Goal: Task Accomplishment & Management: Use online tool/utility

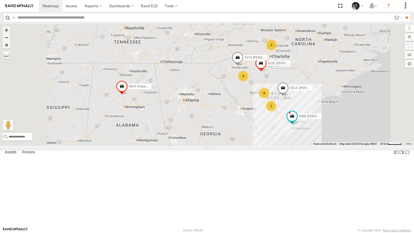
click at [0, 0] on div "All Assets" at bounding box center [0, 0] width 0 height 0
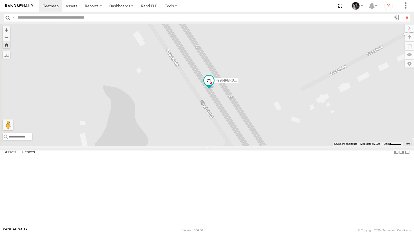
drag, startPoint x: 275, startPoint y: 122, endPoint x: 270, endPoint y: 119, distance: 5.5
click at [215, 89] on span at bounding box center [209, 81] width 12 height 15
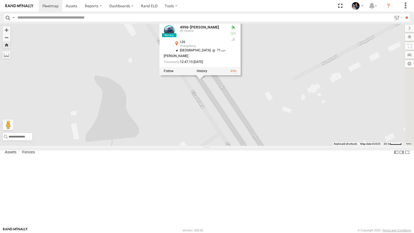
click at [0, 0] on link at bounding box center [0, 0] width 0 height 0
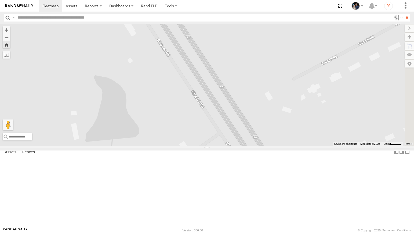
click at [0, 0] on span at bounding box center [0, 0] width 0 height 0
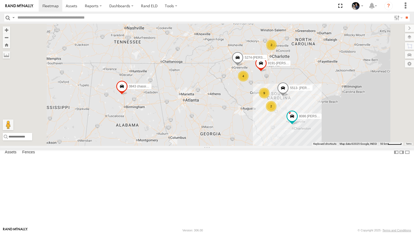
click at [0, 0] on span at bounding box center [0, 0] width 0 height 0
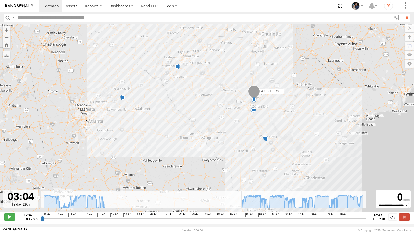
drag, startPoint x: 44, startPoint y: 221, endPoint x: 235, endPoint y: 211, distance: 191.3
click at [235, 215] on input "range" at bounding box center [204, 217] width 326 height 5
drag, startPoint x: 232, startPoint y: 220, endPoint x: 239, endPoint y: 220, distance: 7.0
click at [239, 220] on input "range" at bounding box center [204, 217] width 326 height 5
drag, startPoint x: 240, startPoint y: 220, endPoint x: 354, endPoint y: 214, distance: 114.0
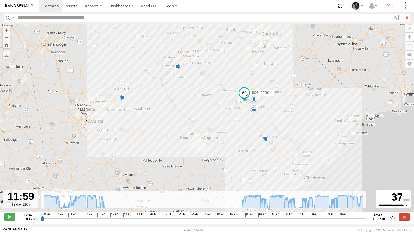
click at [354, 215] on input "range" at bounding box center [204, 217] width 326 height 5
drag, startPoint x: 354, startPoint y: 221, endPoint x: 385, endPoint y: 223, distance: 32.0
type input "**********"
click at [367, 221] on input "range" at bounding box center [204, 217] width 326 height 5
